Goal: Task Accomplishment & Management: Complete application form

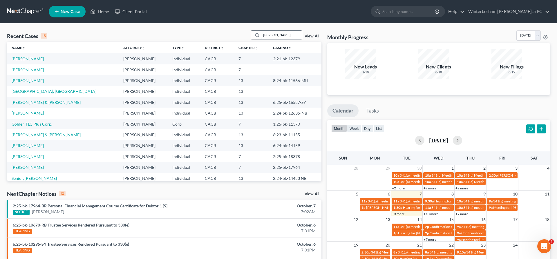
type input "[PERSON_NAME]"
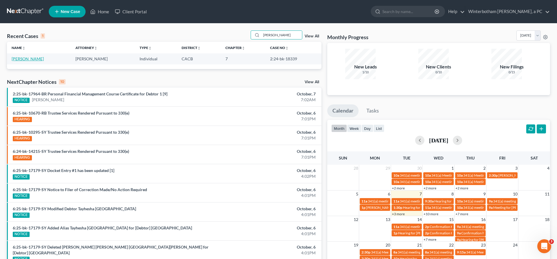
click at [28, 56] on link "[PERSON_NAME]" at bounding box center [28, 58] width 32 height 5
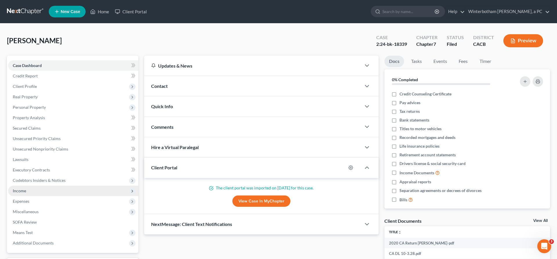
click at [26, 186] on span "Income" at bounding box center [73, 191] width 130 height 10
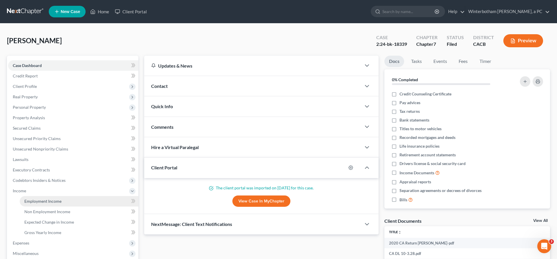
click at [33, 199] on span "Employment Income" at bounding box center [42, 201] width 37 height 5
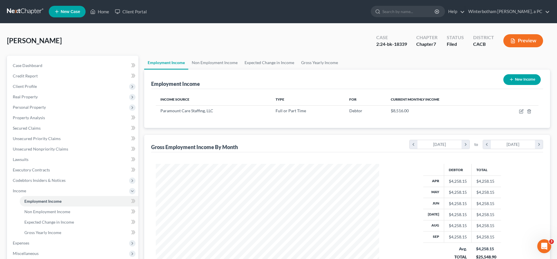
scroll to position [112, 235]
click at [524, 109] on icon "button" at bounding box center [521, 111] width 5 height 5
select select "0"
select select "4"
select select "0"
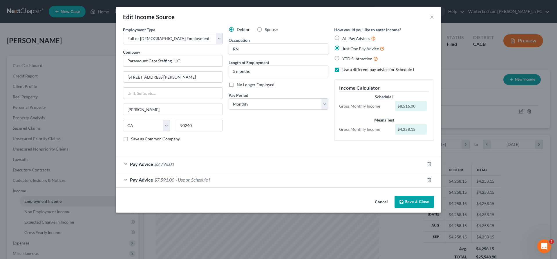
click at [241, 172] on div "Pay Advice $7,591.00 - Use on Schedule I" at bounding box center [270, 179] width 309 height 15
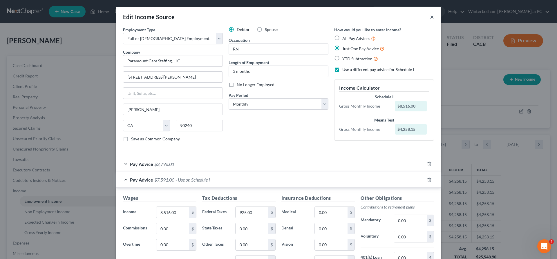
click at [430, 13] on button "×" at bounding box center [432, 16] width 4 height 7
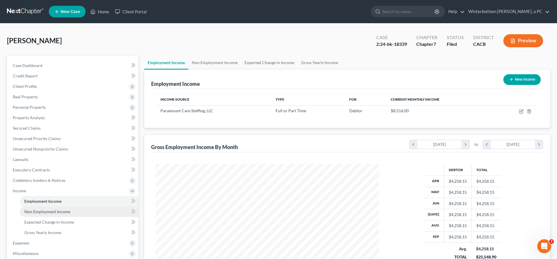
click at [46, 209] on span "Non Employment Income" at bounding box center [47, 211] width 46 height 5
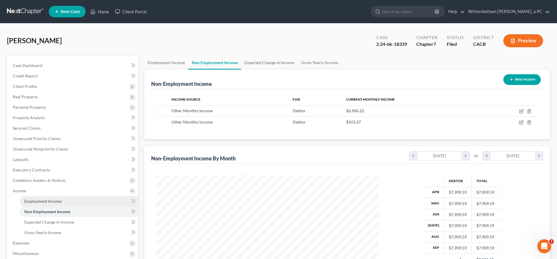
scroll to position [112, 235]
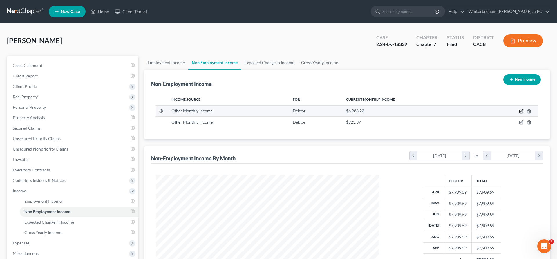
click at [524, 109] on icon "button" at bounding box center [521, 111] width 5 height 5
select select "13"
select select "0"
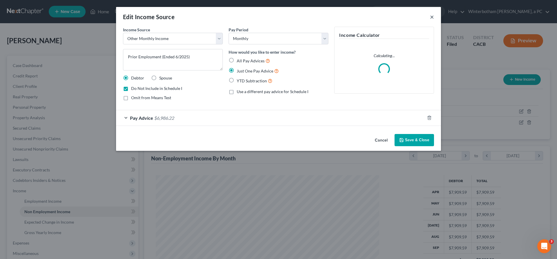
click at [430, 14] on button "×" at bounding box center [432, 16] width 4 height 7
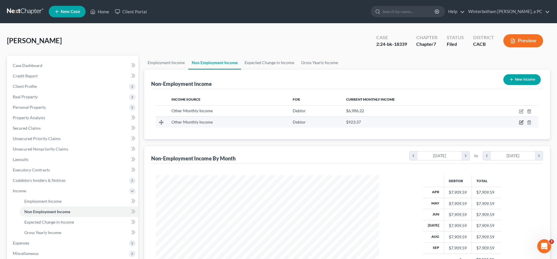
click at [524, 120] on icon "button" at bounding box center [521, 122] width 5 height 5
select select "13"
select select "0"
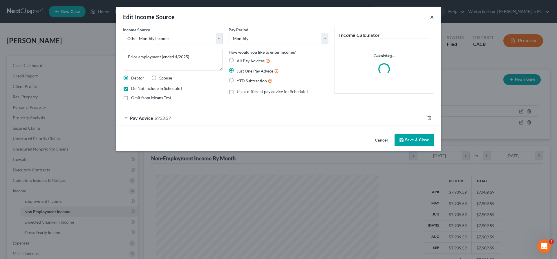
click at [430, 14] on button "×" at bounding box center [432, 16] width 4 height 7
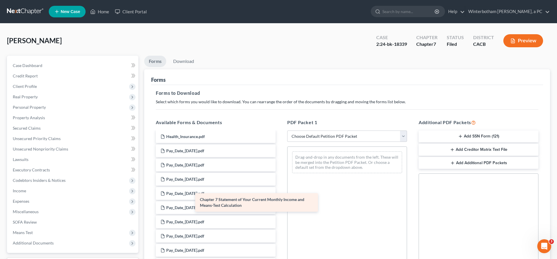
scroll to position [932, 0]
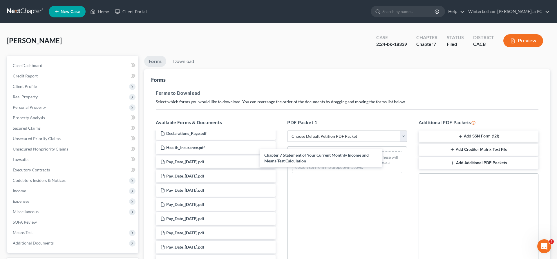
drag, startPoint x: 229, startPoint y: 198, endPoint x: 309, endPoint y: 164, distance: 86.3
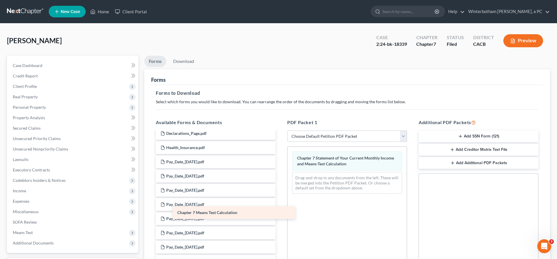
scroll to position [921, 0]
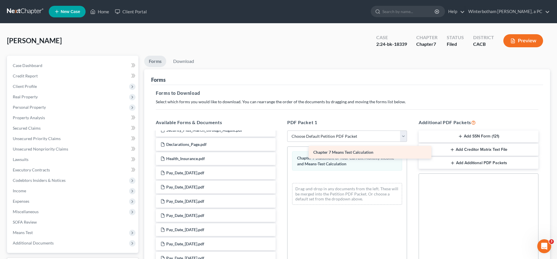
drag, startPoint x: 208, startPoint y: 209, endPoint x: 364, endPoint y: 147, distance: 168.5
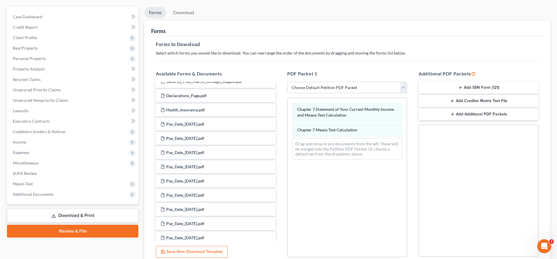
scroll to position [53, 0]
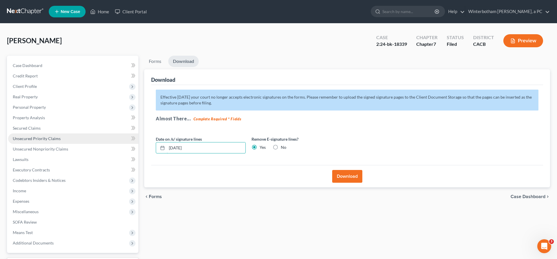
drag, startPoint x: 197, startPoint y: 108, endPoint x: 122, endPoint y: 106, distance: 74.9
click at [167, 142] on input "[DATE]" at bounding box center [206, 147] width 79 height 11
click at [342, 170] on button "Download" at bounding box center [347, 176] width 30 height 13
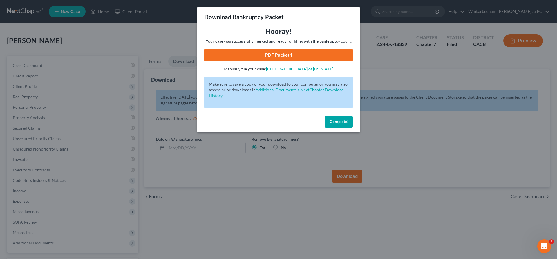
click at [292, 49] on link "PDF Packet 1" at bounding box center [278, 55] width 149 height 13
click at [330, 119] on span "Complete!" at bounding box center [339, 121] width 19 height 5
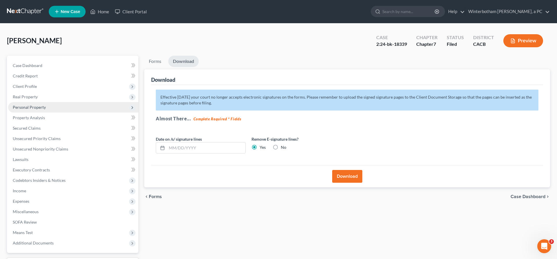
click at [30, 105] on span "Personal Property" at bounding box center [29, 107] width 33 height 5
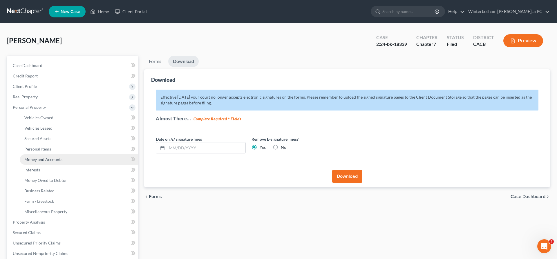
click at [44, 157] on span "Money and Accounts" at bounding box center [43, 159] width 38 height 5
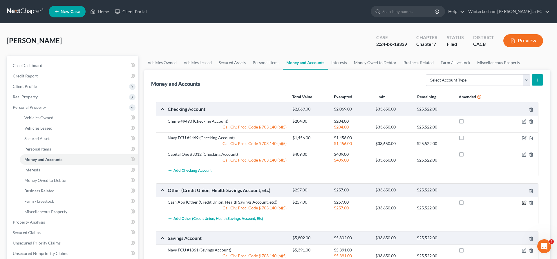
click at [526, 200] on icon "button" at bounding box center [524, 202] width 5 height 5
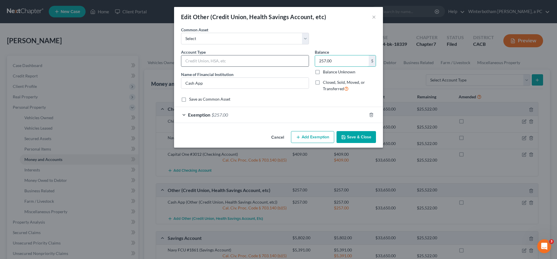
drag, startPoint x: 324, startPoint y: 46, endPoint x: 288, endPoint y: 45, distance: 36.3
click at [315, 55] on input "257.00" at bounding box center [342, 60] width 54 height 11
drag, startPoint x: 324, startPoint y: 47, endPoint x: 298, endPoint y: 46, distance: 26.4
click at [315, 55] on input "257.00" at bounding box center [342, 60] width 54 height 11
type input "170"
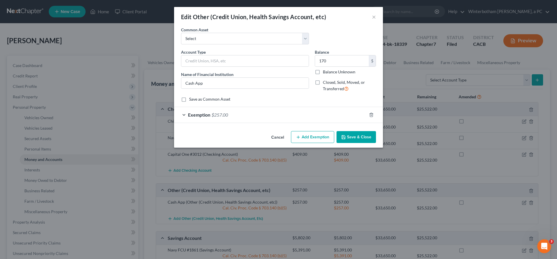
click at [266, 107] on div "Exemption $257.00" at bounding box center [270, 114] width 193 height 15
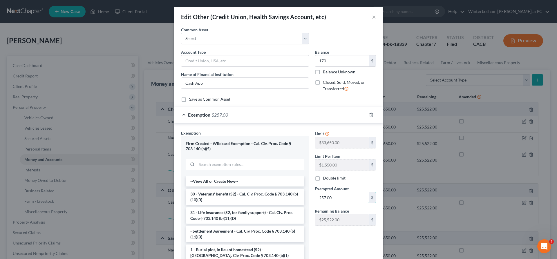
drag, startPoint x: 326, startPoint y: 151, endPoint x: 299, endPoint y: 151, distance: 27.3
click at [315, 192] on input "257.00" at bounding box center [342, 197] width 54 height 11
type input "0"
type input "170"
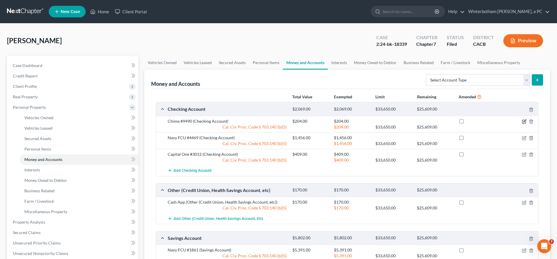
click at [526, 120] on icon "button" at bounding box center [524, 121] width 3 height 3
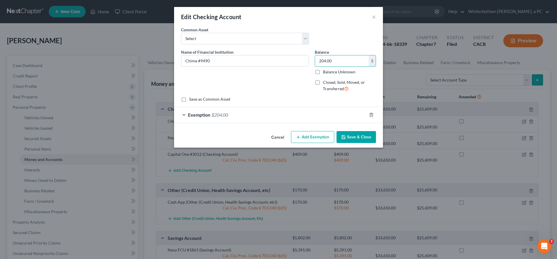
drag, startPoint x: 329, startPoint y: 47, endPoint x: 302, endPoint y: 46, distance: 27.6
click at [315, 55] on input "204.00" at bounding box center [342, 60] width 54 height 11
type input "0"
type input "759"
click at [276, 107] on div "Exemption $204.00" at bounding box center [270, 114] width 193 height 15
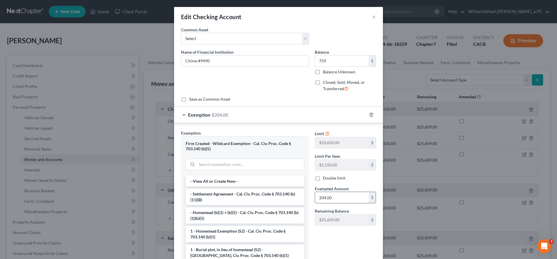
click at [330, 192] on input "204.00" at bounding box center [342, 197] width 54 height 11
type input "759"
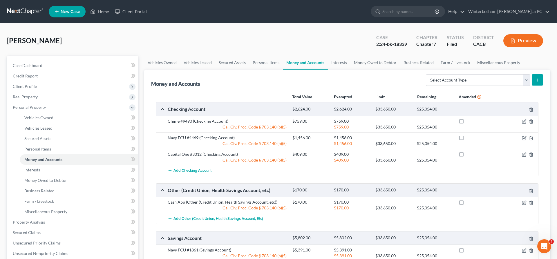
click at [533, 151] on div at bounding box center [517, 154] width 41 height 6
click at [526, 152] on icon "button" at bounding box center [524, 154] width 5 height 5
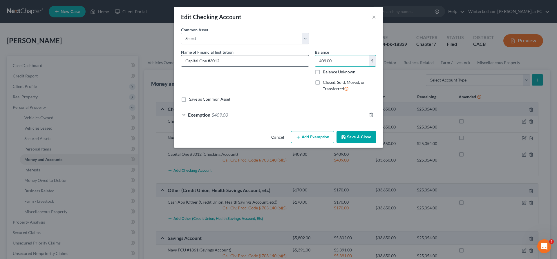
drag, startPoint x: 326, startPoint y: 46, endPoint x: 289, endPoint y: 46, distance: 37.1
click at [315, 55] on input "409.00" at bounding box center [342, 60] width 54 height 11
type input "1,792"
click at [256, 107] on div "Exemption $409.00" at bounding box center [270, 114] width 193 height 15
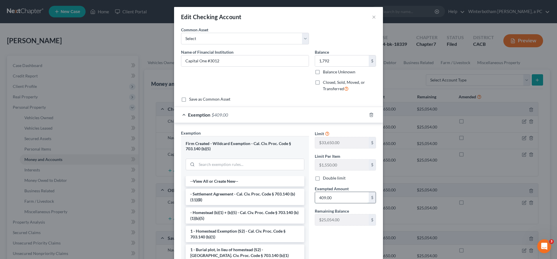
click at [327, 192] on input "409.00" at bounding box center [342, 197] width 54 height 11
type input "1,792"
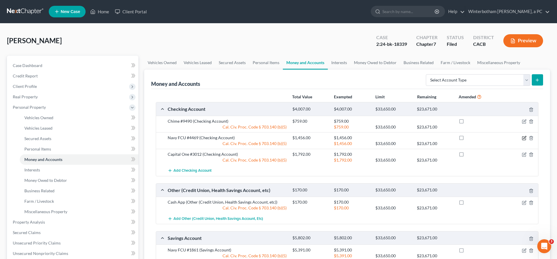
click at [526, 136] on icon "button" at bounding box center [524, 138] width 5 height 5
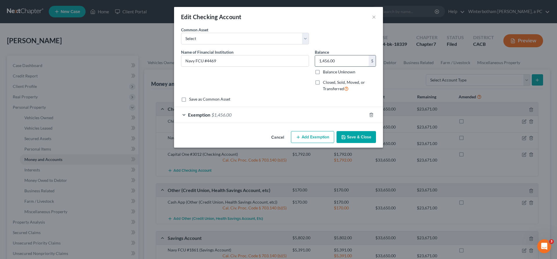
click at [331, 55] on input "1,456.00" at bounding box center [342, 60] width 54 height 11
type input "807"
click at [301, 107] on div "Exemption $1,456.00" at bounding box center [270, 114] width 193 height 15
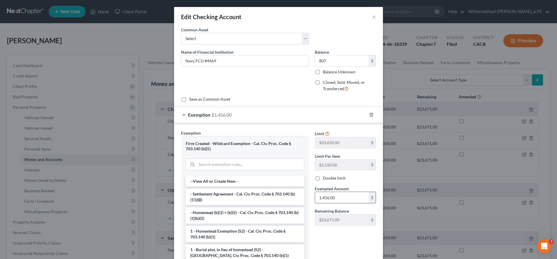
click at [327, 192] on input "1,456.00" at bounding box center [342, 197] width 54 height 11
type input "807"
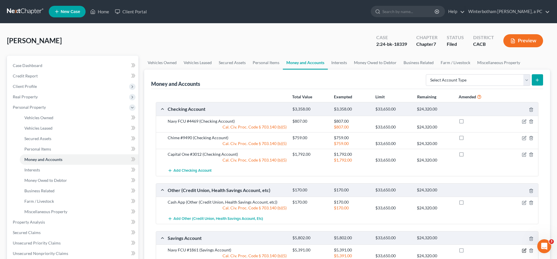
click at [526, 248] on icon "button" at bounding box center [524, 250] width 5 height 5
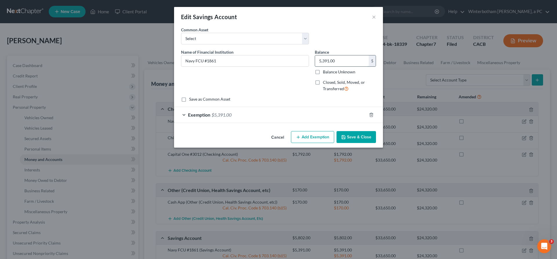
drag, startPoint x: 319, startPoint y: 44, endPoint x: 328, endPoint y: 44, distance: 9.0
click at [319, 55] on input "5,391.00" at bounding box center [342, 60] width 54 height 11
type input "0"
type input "11,491"
click at [287, 107] on div "Exemption $5,391.00" at bounding box center [270, 114] width 193 height 15
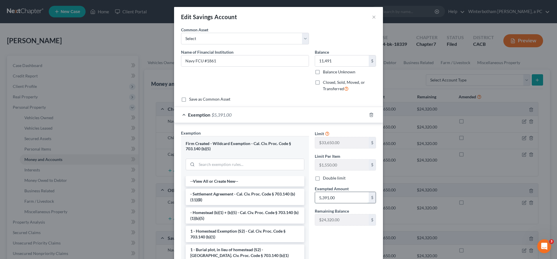
click at [322, 192] on input "5,391.00" at bounding box center [342, 197] width 54 height 11
type input "11,491"
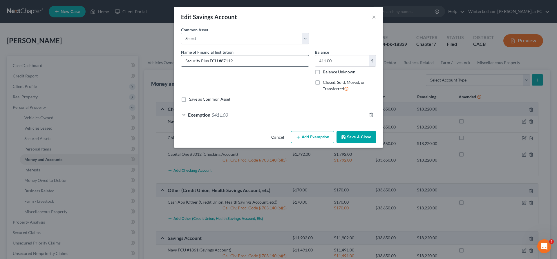
click at [252, 55] on input "Security Plus FCU #87119" at bounding box center [244, 60] width 127 height 11
type input "Security Plus FCU #8701"
click at [329, 55] on input "411.00" at bounding box center [342, 60] width 54 height 11
type input "5,015"
click at [228, 112] on span "$411.00" at bounding box center [219, 115] width 17 height 6
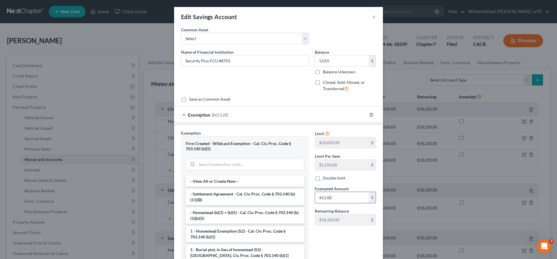
click at [322, 192] on input "411.00" at bounding box center [342, 197] width 54 height 11
type input "5,015"
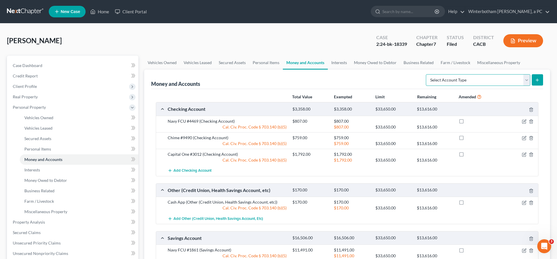
click at [426, 74] on select "Select Account Type Brokerage Cash on Hand Certificates of Deposit Checking Acc…" at bounding box center [478, 80] width 104 height 12
select select "checking"
click option "Checking Account" at bounding box center [0, 0] width 0 height 0
click at [537, 79] on line "submit" at bounding box center [537, 80] width 0 height 3
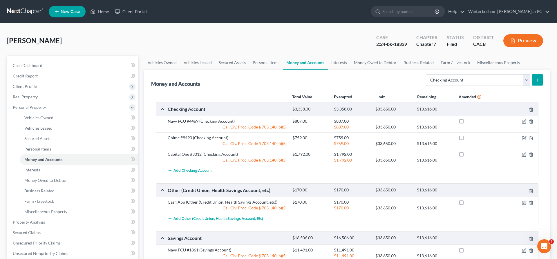
click at [537, 79] on line "submit" at bounding box center [537, 80] width 0 height 3
click at [56, 165] on link "Interests" at bounding box center [79, 170] width 119 height 10
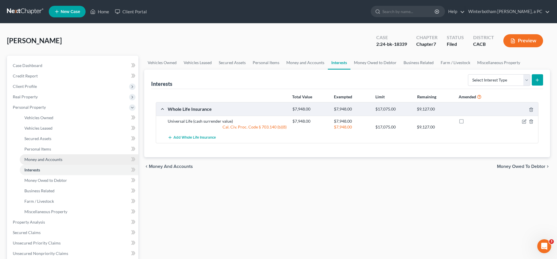
click at [56, 154] on link "Money and Accounts" at bounding box center [79, 159] width 119 height 10
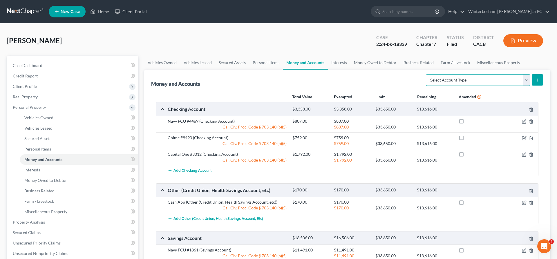
click at [426, 74] on select "Select Account Type Brokerage Cash on Hand Certificates of Deposit Checking Acc…" at bounding box center [478, 80] width 104 height 12
select select "checking"
click option "Checking Account" at bounding box center [0, 0] width 0 height 0
click at [540, 78] on icon "submit" at bounding box center [537, 80] width 5 height 5
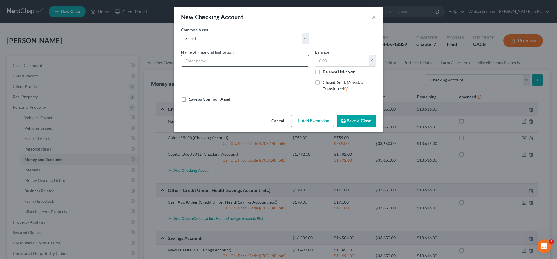
click at [280, 55] on input "text" at bounding box center [244, 60] width 127 height 11
type input "Security Plus FCU #8719"
click at [315, 55] on input "text" at bounding box center [342, 60] width 54 height 11
type input "361"
click at [308, 115] on button "Add Exemption" at bounding box center [312, 121] width 43 height 12
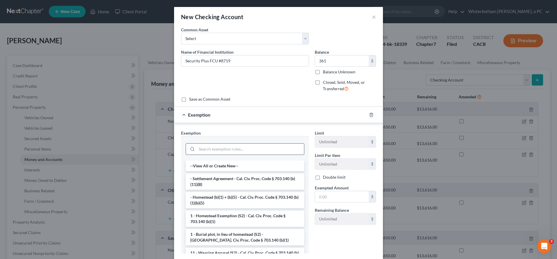
click at [249, 144] on input "search" at bounding box center [250, 149] width 107 height 11
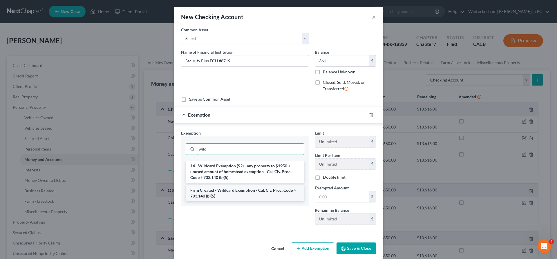
type input "wild"
click at [254, 185] on li "Firm Created - Wildcard Exemption - Cal. Civ. Proc. Code § 703.140 (b)(5)" at bounding box center [245, 193] width 119 height 16
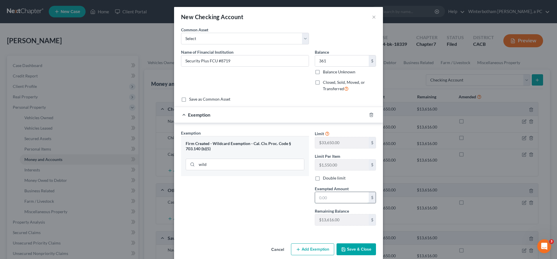
click at [315, 192] on input "text" at bounding box center [342, 197] width 54 height 11
type input "361"
click at [336, 243] on button "Save & Close" at bounding box center [355, 249] width 39 height 12
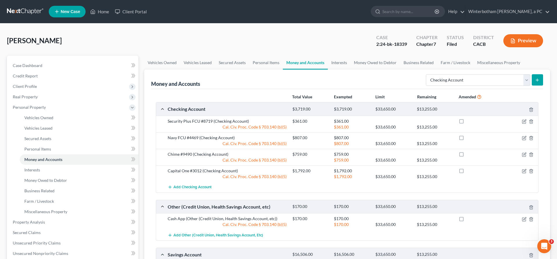
click at [543, 74] on button "submit" at bounding box center [537, 79] width 11 height 11
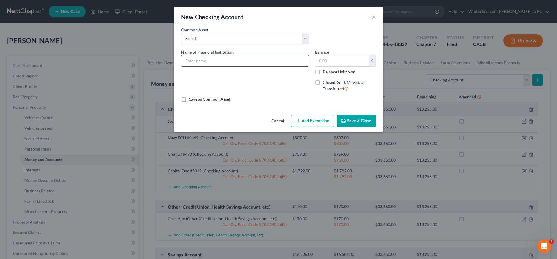
click at [265, 55] on input "text" at bounding box center [244, 60] width 127 height 11
type input "Chase #5452"
click at [321, 55] on input "text" at bounding box center [342, 60] width 54 height 11
type input "6,851"
click at [313, 115] on button "Add Exemption" at bounding box center [312, 121] width 43 height 12
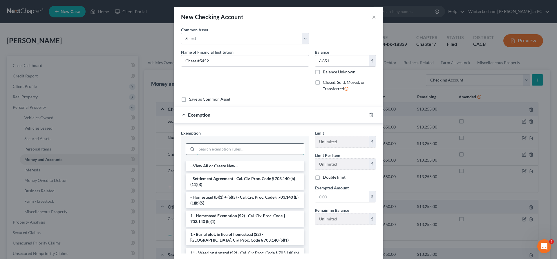
click at [274, 144] on input "search" at bounding box center [250, 149] width 107 height 11
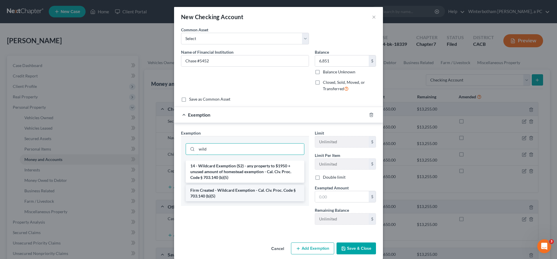
type input "wild"
click at [234, 185] on li "Firm Created - Wildcard Exemption - Cal. Civ. Proc. Code § 703.140 (b)(5)" at bounding box center [245, 193] width 119 height 16
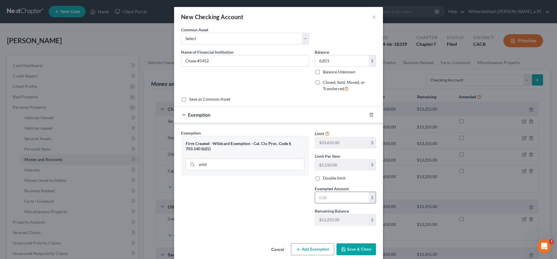
click at [317, 192] on input "text" at bounding box center [342, 197] width 54 height 11
type input "6,851"
click at [336, 243] on button "Save & Close" at bounding box center [355, 249] width 39 height 12
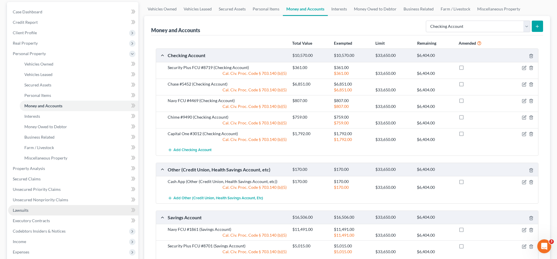
scroll to position [54, 0]
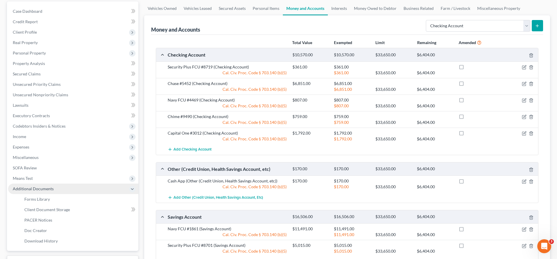
scroll to position [37, 0]
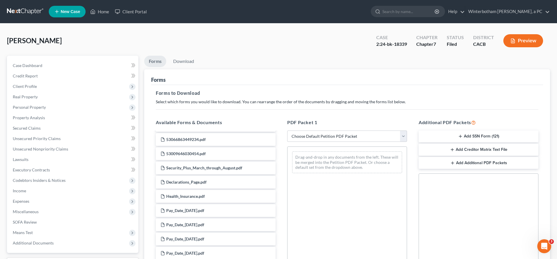
scroll to position [877, 0]
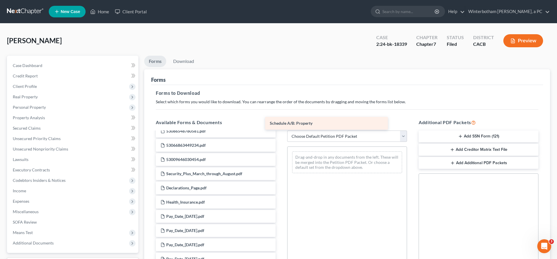
drag, startPoint x: 226, startPoint y: 143, endPoint x: 339, endPoint y: 121, distance: 115.5
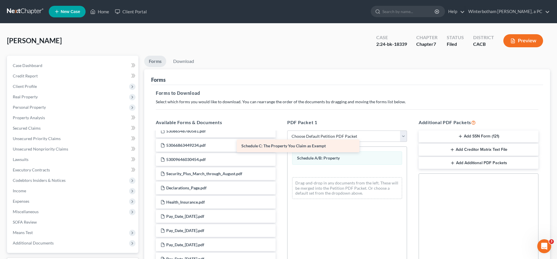
drag, startPoint x: 225, startPoint y: 146, endPoint x: 322, endPoint y: 145, distance: 97.5
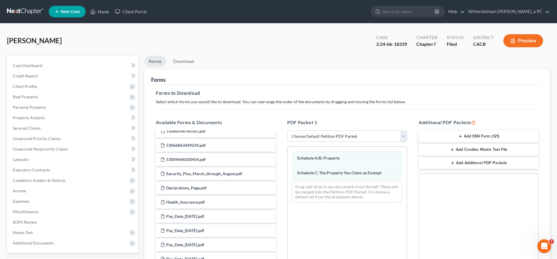
scroll to position [53, 0]
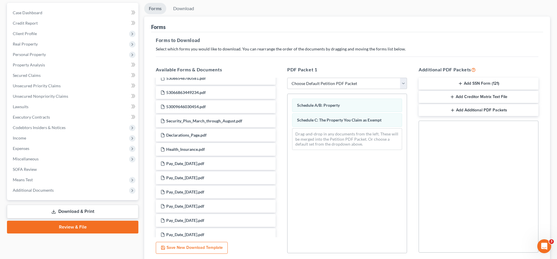
drag, startPoint x: 510, startPoint y: 232, endPoint x: 520, endPoint y: 235, distance: 10.5
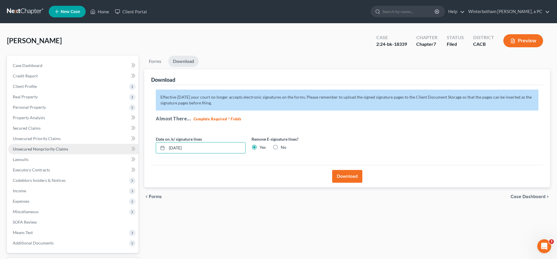
drag, startPoint x: 182, startPoint y: 110, endPoint x: 73, endPoint y: 111, distance: 108.8
click at [167, 142] on input "[DATE]" at bounding box center [206, 147] width 79 height 11
click at [337, 170] on button "Download" at bounding box center [347, 176] width 30 height 13
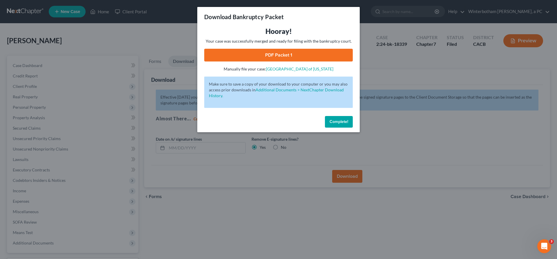
click at [280, 49] on link "PDF Packet 1" at bounding box center [278, 55] width 149 height 13
click at [330, 119] on span "Complete!" at bounding box center [339, 121] width 19 height 5
